Goal: Navigation & Orientation: Find specific page/section

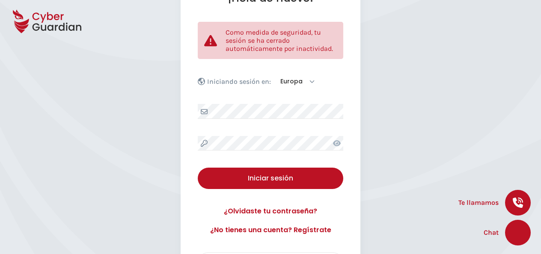
scroll to position [97, 0]
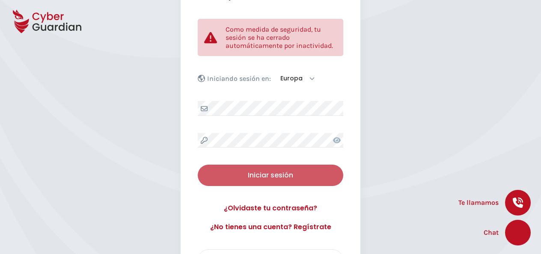
click at [285, 178] on div "Iniciar sesión" at bounding box center [270, 175] width 133 height 10
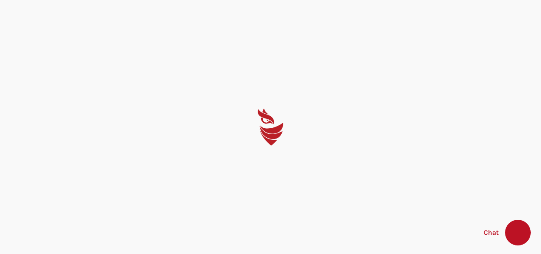
scroll to position [0, 0]
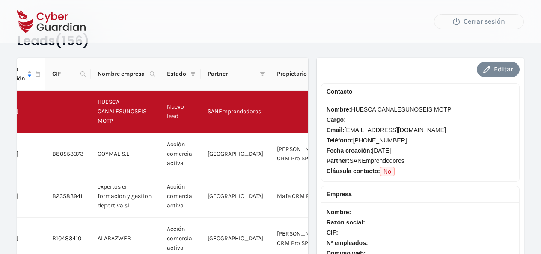
scroll to position [25, 0]
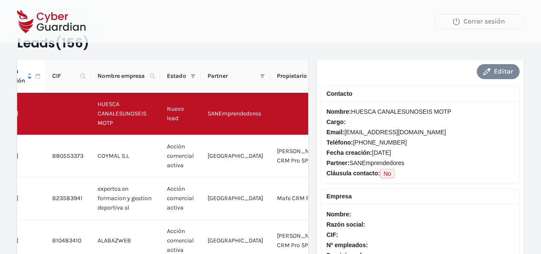
click at [398, 223] on span "Razón social:" at bounding box center [420, 224] width 187 height 9
